Goal: Information Seeking & Learning: Learn about a topic

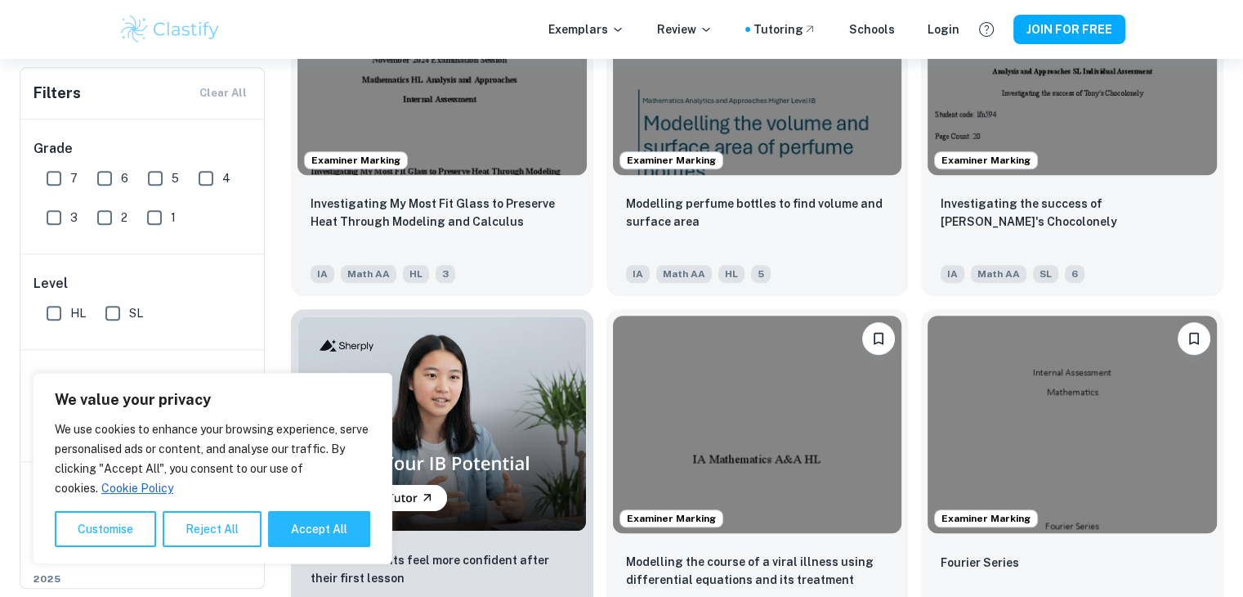
scroll to position [1073, 0]
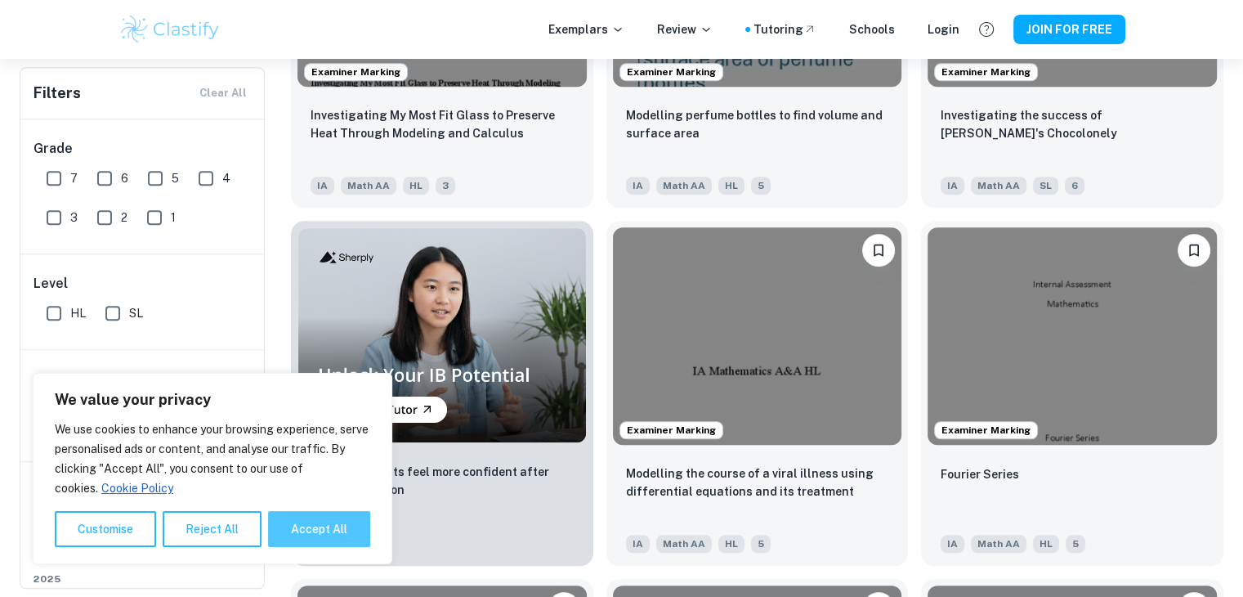
click at [333, 518] on button "Accept All" at bounding box center [319, 529] width 102 height 36
checkbox input "true"
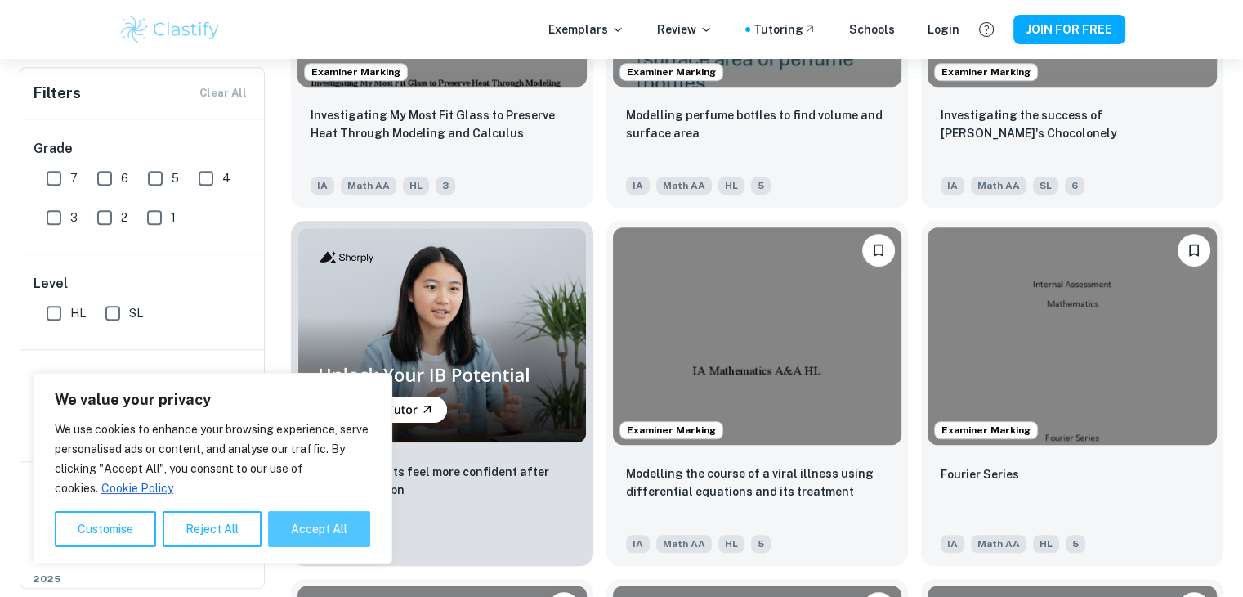
checkbox input "true"
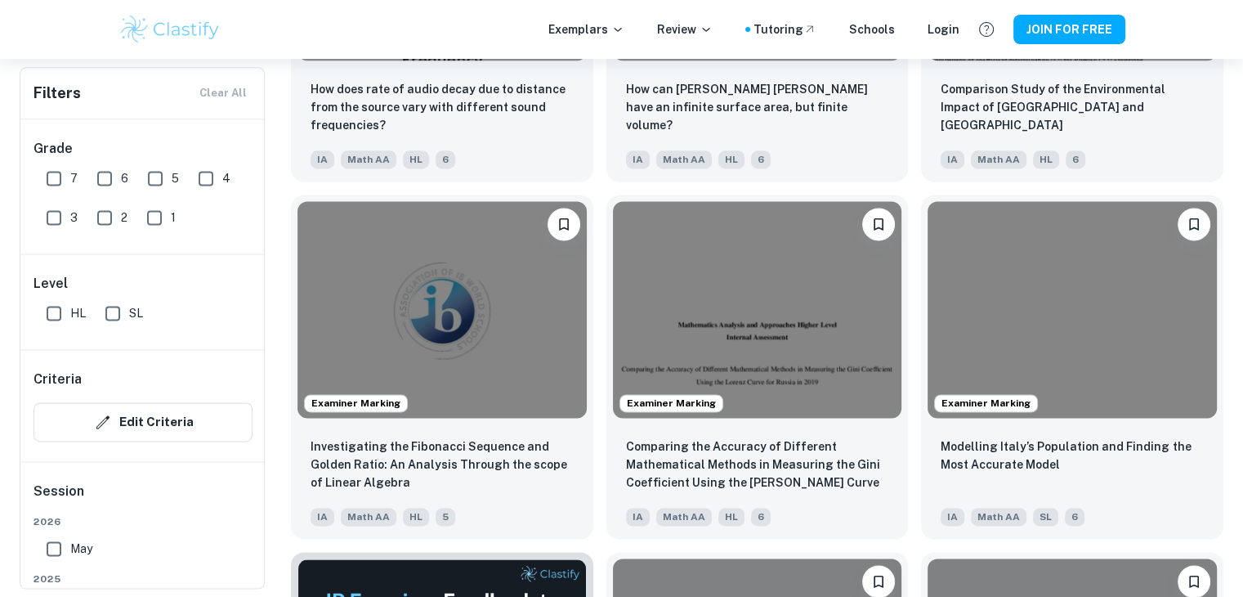
scroll to position [2173, 0]
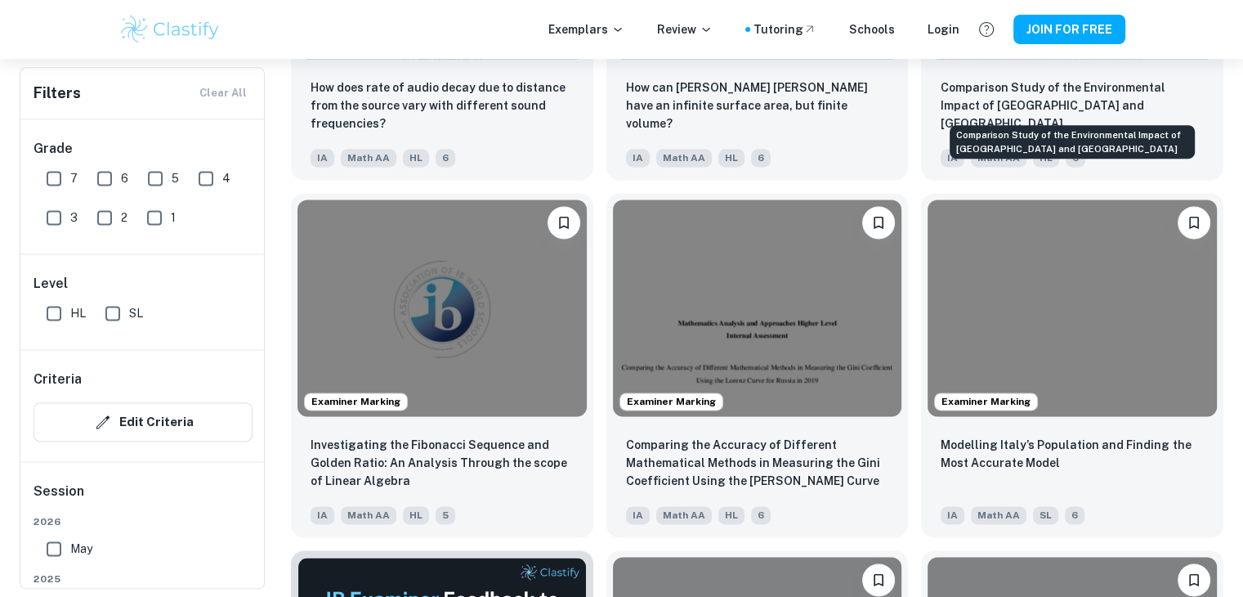
click at [1072, 121] on div "Comparison Study of the Environmental Impact of [GEOGRAPHIC_DATA] and [GEOGRAPH…" at bounding box center [1072, 137] width 249 height 47
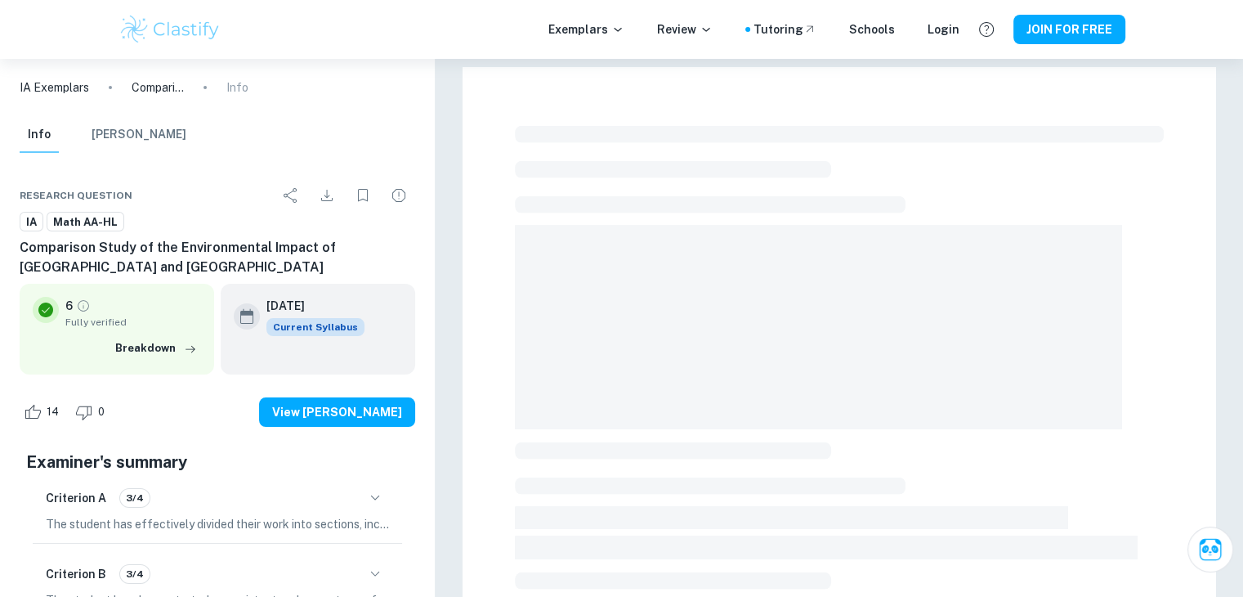
click at [1037, 57] on div "Exemplars Review Tutoring Schools Login JOIN FOR FREE" at bounding box center [621, 29] width 1243 height 59
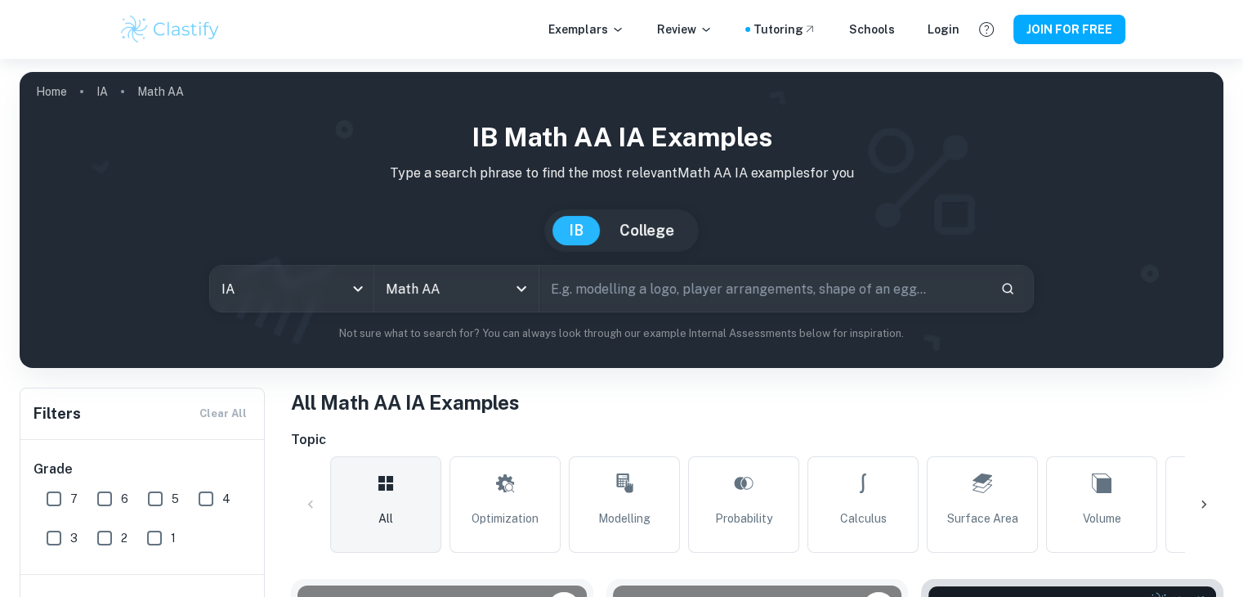
scroll to position [2173, 0]
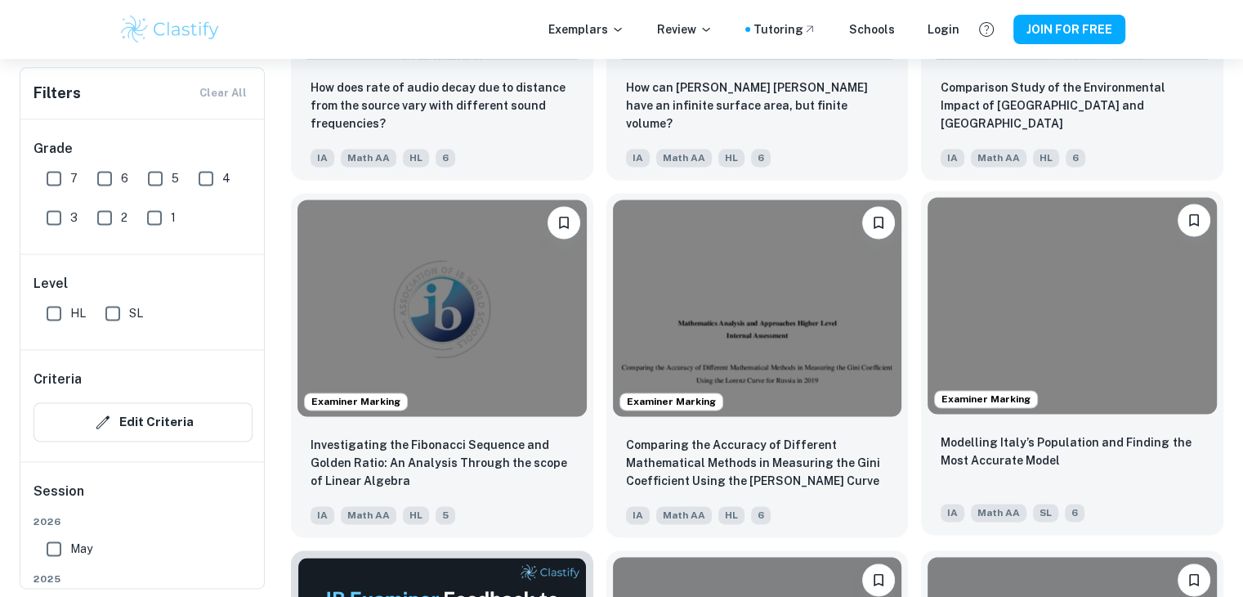
click at [1135, 318] on img at bounding box center [1072, 305] width 289 height 217
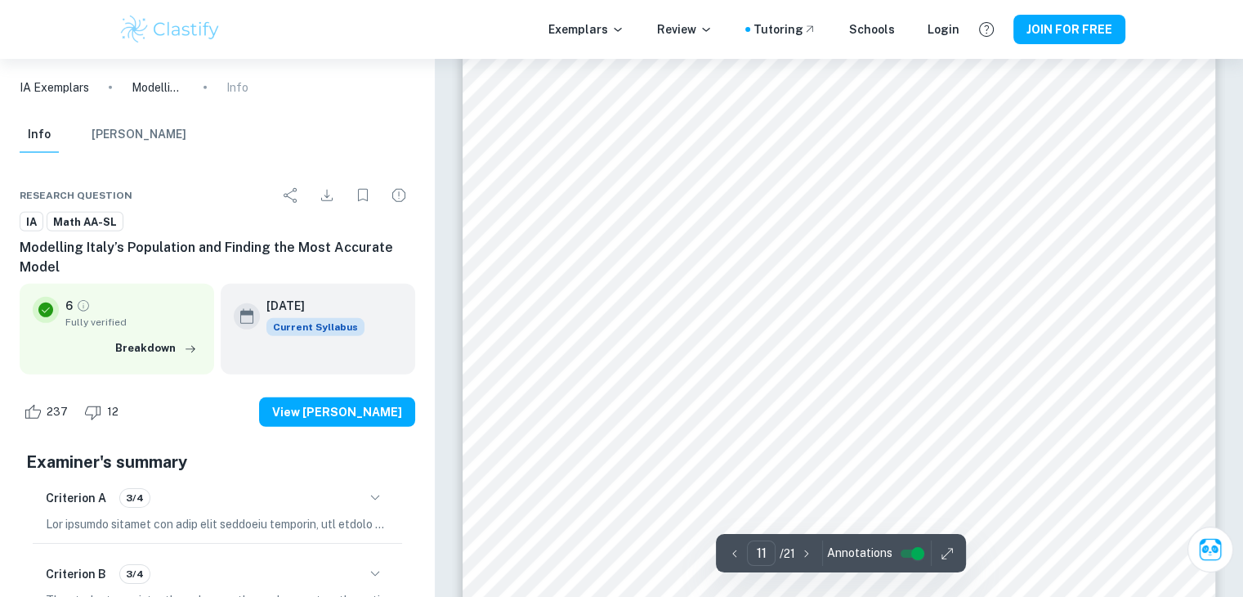
scroll to position [11177, 0]
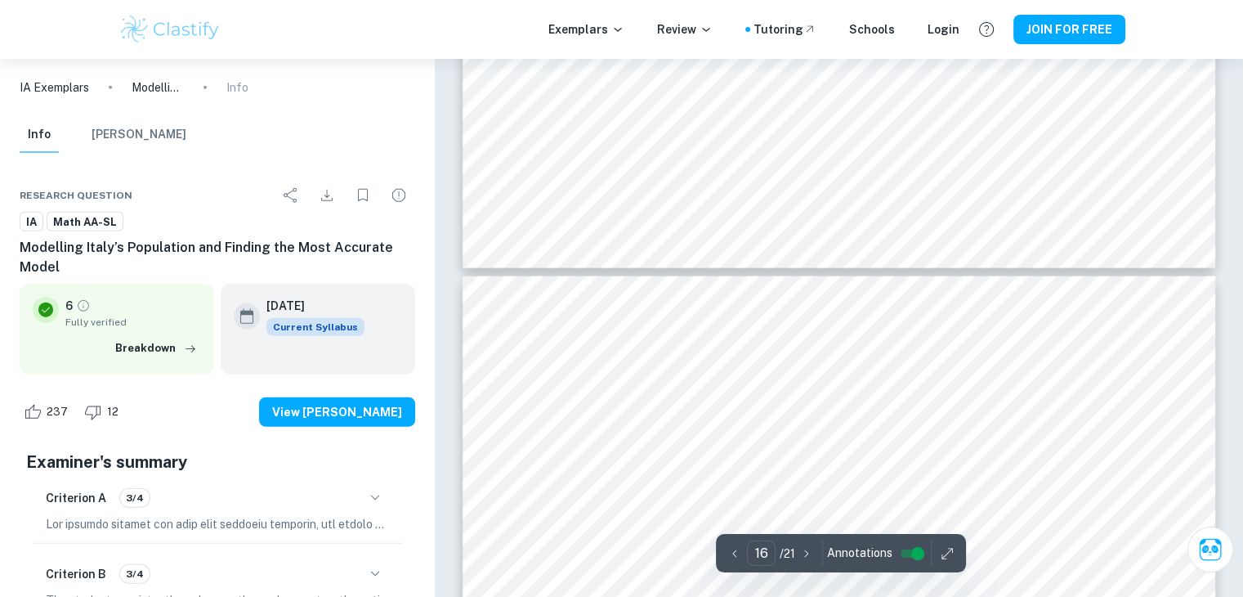
type input "15"
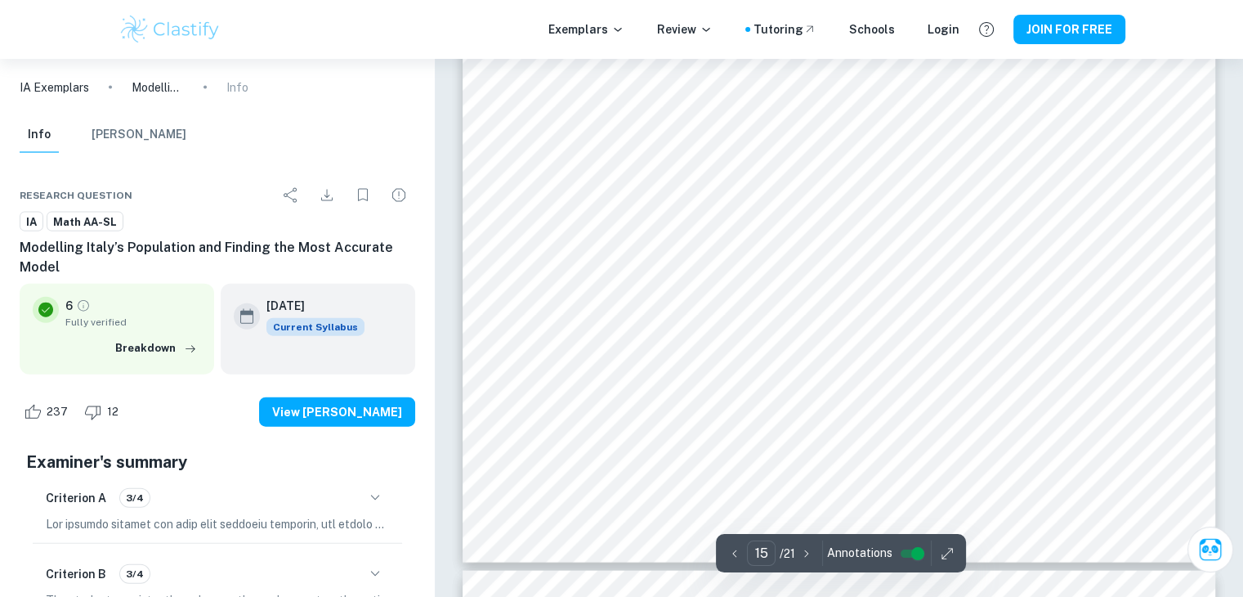
scroll to position [15838, 0]
